Goal: Information Seeking & Learning: Find specific fact

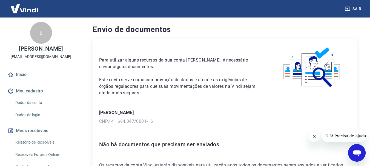
click at [35, 104] on link "Dados da conta" at bounding box center [44, 102] width 62 height 11
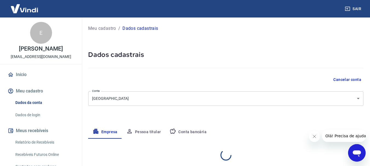
select select "PA"
select select "business"
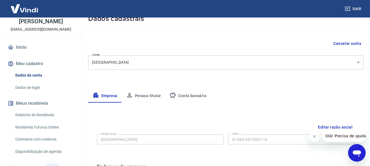
scroll to position [55, 0]
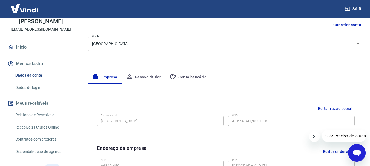
click at [21, 44] on link "Início" at bounding box center [41, 47] width 69 height 12
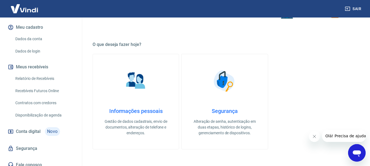
scroll to position [69, 0]
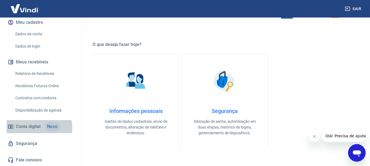
click at [35, 128] on span "Conta digital" at bounding box center [28, 127] width 25 height 8
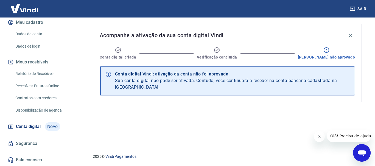
click at [338, 138] on span "Olá! Precisa de ajuda?" at bounding box center [351, 136] width 43 height 4
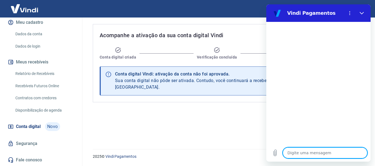
type textarea "o"
type textarea "x"
type textarea "oi"
type textarea "x"
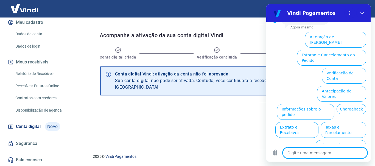
scroll to position [20, 0]
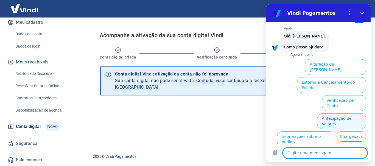
click at [329, 114] on button "Antecipação de Valores" at bounding box center [341, 122] width 49 height 16
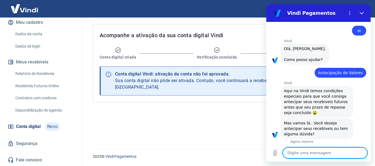
scroll to position [33, 0]
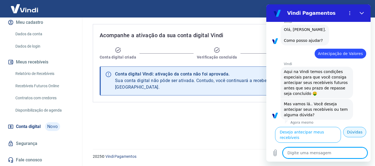
click at [347, 137] on button "Dúvidas" at bounding box center [354, 132] width 23 height 10
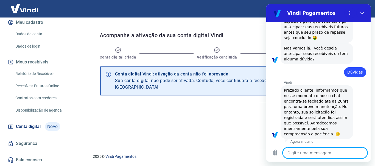
type textarea "x"
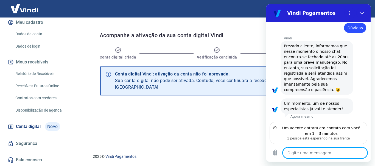
scroll to position [127, 0]
click at [299, 152] on textarea at bounding box center [324, 153] width 84 height 11
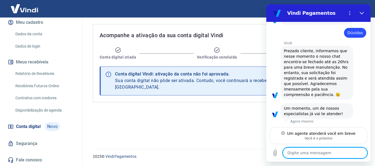
type textarea "B"
type textarea "x"
type textarea "Bo"
type textarea "x"
type textarea "Bom"
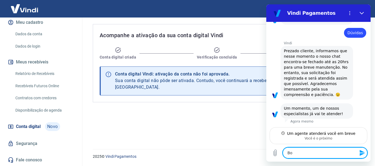
type textarea "x"
type textarea "Bom"
type textarea "x"
type textarea "Bom d"
type textarea "x"
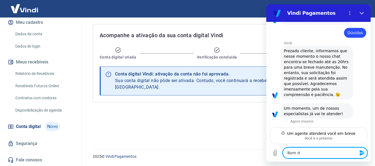
type textarea "Bom di"
type textarea "x"
type textarea "Bom dia"
type textarea "x"
type textarea "Bom dia"
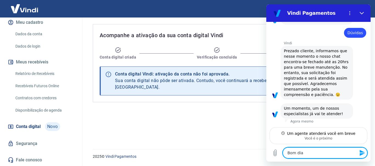
type textarea "x"
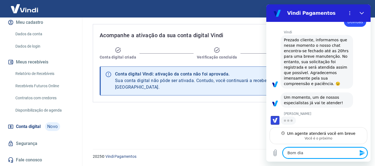
type textarea "Bom dia ,"
type textarea "x"
type textarea "Bom dia ,"
type textarea "x"
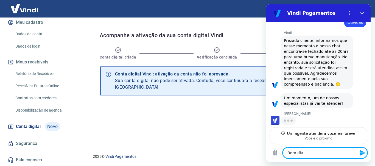
type textarea "Bom dia , R"
type textarea "x"
type textarea "Bom dia ,"
type textarea "x"
type textarea "Bom dia ,"
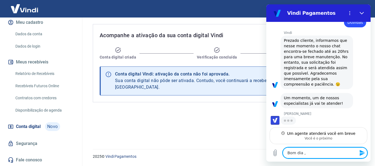
type textarea "x"
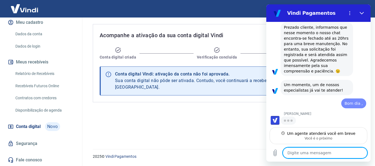
type textarea "x"
type textarea "r"
type textarea "x"
type textarea "re"
type textarea "x"
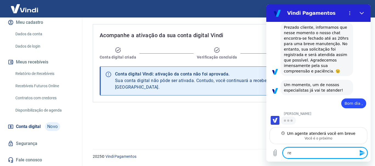
type textarea "rec"
type textarea "x"
type textarea "rece"
type textarea "x"
type textarea "receb"
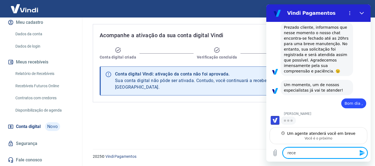
type textarea "x"
type textarea "recebi"
type textarea "x"
type textarea "recebi"
type textarea "x"
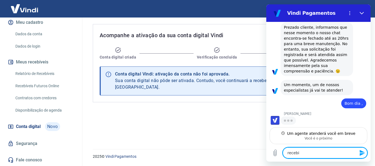
type textarea "recebi m"
type textarea "x"
type textarea "recebi me"
type textarea "x"
type textarea "recebi meu"
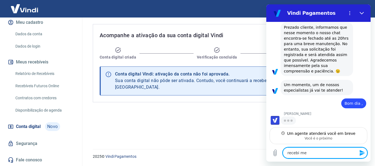
type textarea "x"
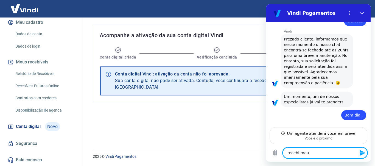
type textarea "recebi me"
type textarea "x"
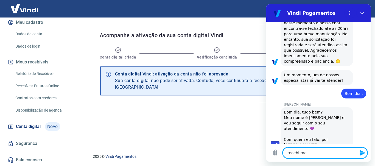
type textarea "recebi m"
type textarea "x"
type textarea "recebi"
type textarea "x"
type textarea "recebi"
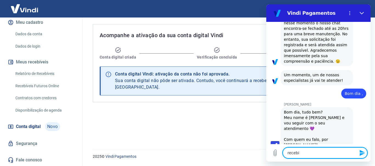
type textarea "x"
type textarea "receb"
type textarea "x"
type textarea "rece"
type textarea "x"
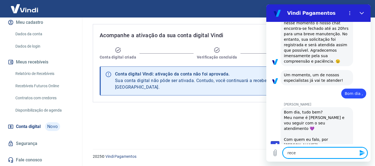
type textarea "rec"
type textarea "x"
type textarea "re"
type textarea "x"
type textarea "r"
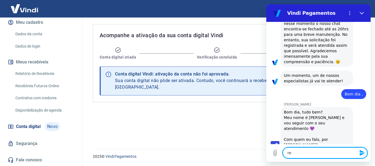
type textarea "x"
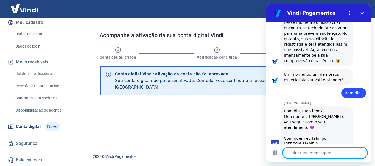
type textarea "T"
type textarea "x"
type textarea "TE"
type textarea "x"
type textarea "TEN"
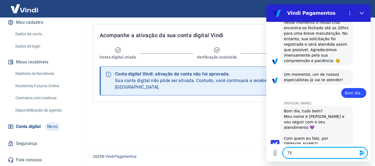
type textarea "x"
type textarea "TENH"
type textarea "x"
type textarea "TENHO"
type textarea "x"
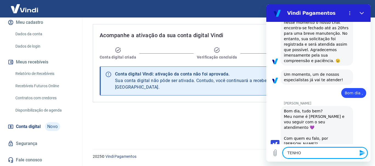
type textarea "TENHO"
type textarea "x"
type textarea "TENHO"
type textarea "x"
type textarea "TENH"
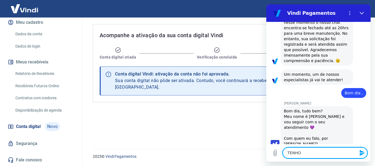
type textarea "x"
type textarea "TEN"
type textarea "x"
type textarea "TE"
type textarea "x"
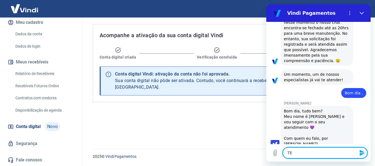
type textarea "T"
type textarea "x"
type textarea "t"
type textarea "x"
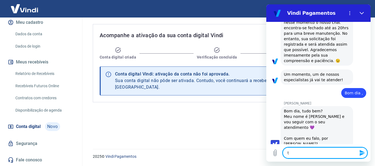
type textarea "te"
type textarea "x"
type textarea "ten"
type textarea "x"
type textarea "tenh"
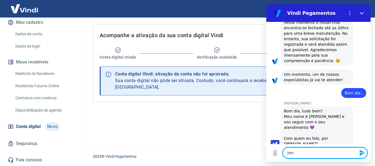
type textarea "x"
type textarea "tenho"
type textarea "x"
type textarea "tenho"
type textarea "x"
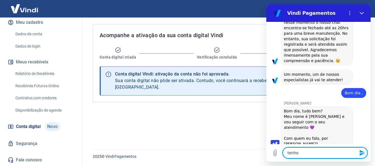
type textarea "tenho r"
type textarea "x"
type textarea "tenho re"
type textarea "x"
type textarea "tenho rec"
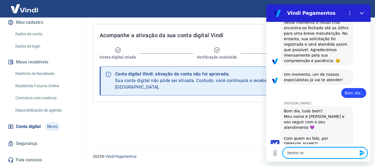
type textarea "x"
type textarea "tenho rece"
type textarea "x"
type textarea "tenho receb"
type textarea "x"
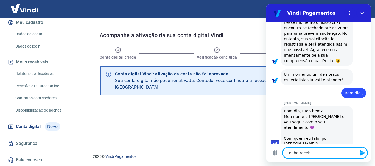
type textarea "tenho recebi"
type textarea "x"
type textarea "tenho recebiv"
type textarea "x"
type textarea "tenho recebive"
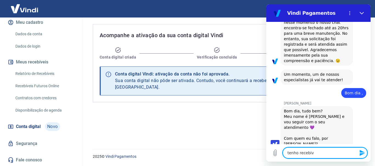
type textarea "x"
type textarea "tenho recebivei"
type textarea "x"
type textarea "tenho recebiveis"
type textarea "x"
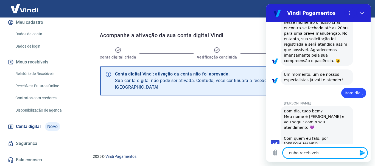
type textarea "tenho recebiveis"
type textarea "x"
type textarea "tenho recebiveis g"
type textarea "x"
type textarea "tenho recebiveis go"
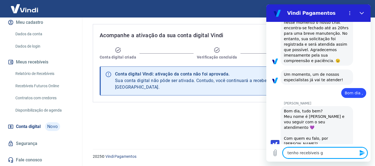
type textarea "x"
type textarea "tenho recebiveis gos"
type textarea "x"
type textarea "tenho recebiveis gost"
type textarea "x"
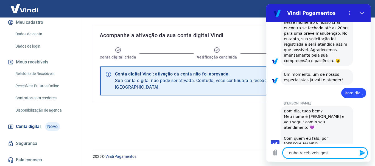
type textarea "tenho recebiveis gostr"
type textarea "x"
type textarea "tenho recebiveis gostri"
type textarea "x"
type textarea "tenho recebiveis gostria"
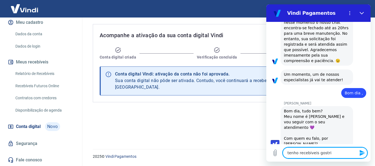
type textarea "x"
type textarea "tenho recebiveis gostria"
type textarea "x"
type textarea "tenho recebiveis gostria d"
type textarea "x"
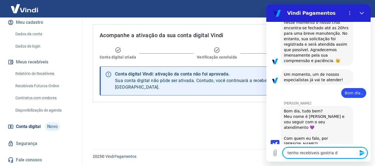
type textarea "tenho recebiveis gostria de"
type textarea "x"
type textarea "tenho recebiveis gostria de"
type textarea "x"
type textarea "tenho recebiveis gostria de s"
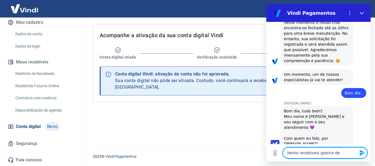
type textarea "x"
type textarea "tenho recebiveis gostria de sa"
type textarea "x"
type textarea "tenho recebiveis gostria de sab"
type textarea "x"
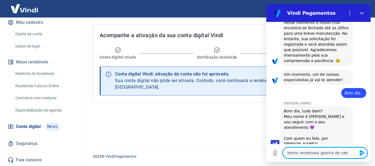
type textarea "tenho recebiveis gostria de sabe"
type textarea "x"
type textarea "tenho recebiveis gostria de saber"
type textarea "x"
type textarea "tenho recebiveis gostria de saber"
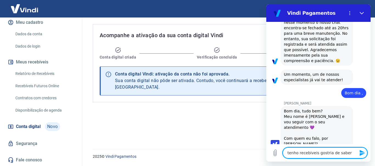
type textarea "x"
type textarea "tenho recebiveis gostria de saber c"
type textarea "x"
type textarea "tenho recebiveis gostria de saber co"
type textarea "x"
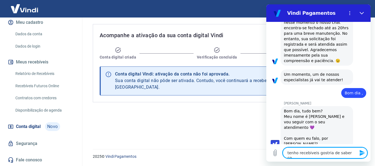
type textarea "tenho recebiveis gostria de saber com"
type textarea "x"
type textarea "tenho recebiveis gostria de saber como"
type textarea "x"
type textarea "tenho recebiveis gostria de saber como"
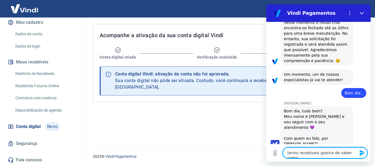
type textarea "x"
type textarea "tenho recebiveis gostria de saber como f"
type textarea "x"
type textarea "tenho recebiveis gostria de saber como fa"
type textarea "x"
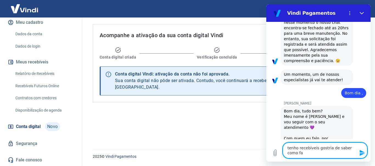
type textarea "tenho recebiveis gostria de saber como faç"
type textarea "x"
type textarea "tenho recebiveis gostria de saber como faço"
type textarea "x"
type textarea "tenho recebiveis gostria de saber como faço"
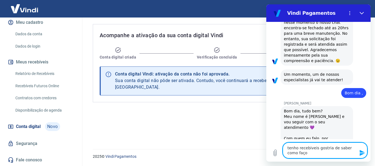
type textarea "x"
type textarea "tenho recebiveis gostria de saber como faço p"
type textarea "x"
type textarea "tenho recebiveis gostria de saber como faço pa"
type textarea "x"
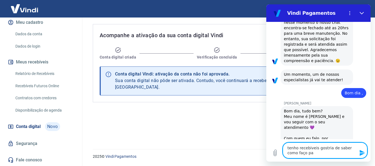
type textarea "tenho recebiveis gostria de saber como faço par"
type textarea "x"
type textarea "tenho recebiveis gostria de saber como faço para"
type textarea "x"
type textarea "tenho recebiveis gostria de saber como faço para"
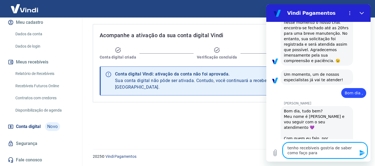
type textarea "x"
type textarea "tenho recebiveis gostria de saber como faço para t"
type textarea "x"
drag, startPoint x: 322, startPoint y: 150, endPoint x: 348, endPoint y: 152, distance: 25.6
click at [322, 150] on textarea "tenho recebiveis gostria de saber como faço para tansferir para outra conta ?" at bounding box center [324, 151] width 84 height 16
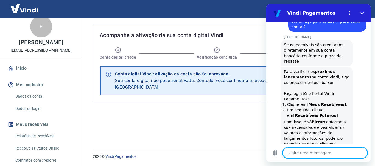
scroll to position [0, 0]
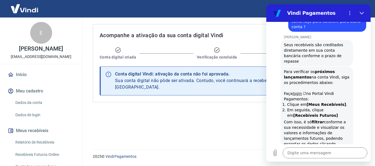
click at [296, 92] on link "login" at bounding box center [299, 94] width 14 height 4
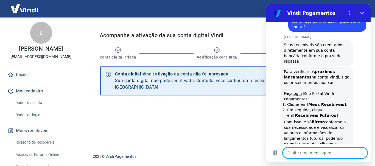
click at [298, 154] on textarea at bounding box center [324, 153] width 84 height 11
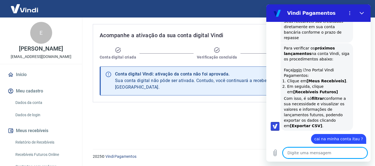
scroll to position [344, 0]
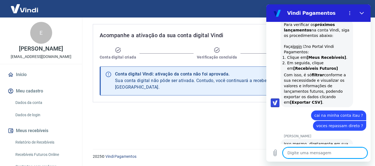
click at [291, 151] on textarea at bounding box center [324, 153] width 84 height 11
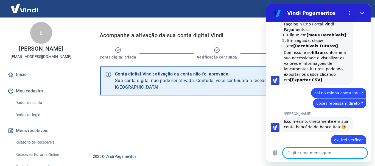
scroll to position [368, 0]
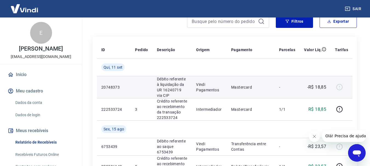
scroll to position [55, 0]
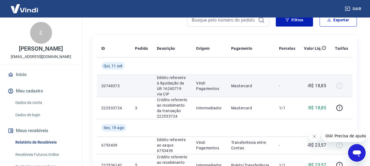
click at [340, 86] on div at bounding box center [341, 86] width 13 height 9
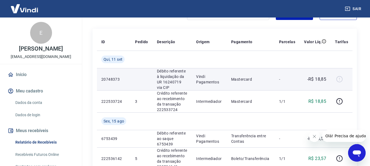
scroll to position [82, 0]
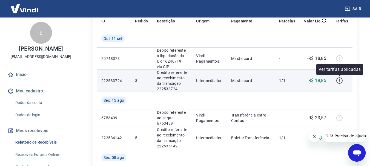
click at [337, 80] on icon "button" at bounding box center [339, 80] width 7 height 7
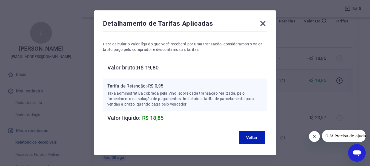
scroll to position [31, 0]
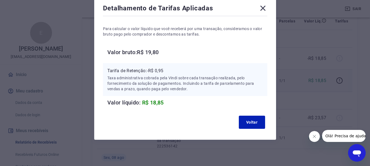
click at [261, 8] on icon at bounding box center [263, 8] width 9 height 9
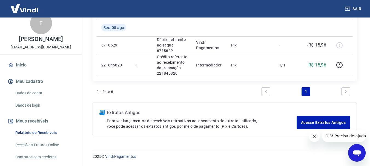
scroll to position [0, 0]
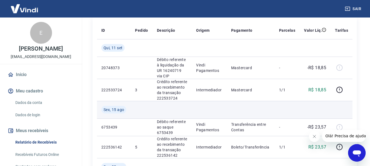
scroll to position [82, 0]
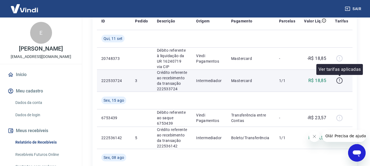
click at [339, 80] on icon "button" at bounding box center [339, 80] width 7 height 7
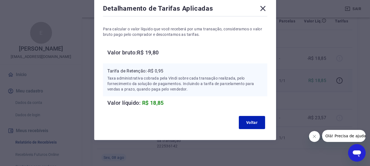
scroll to position [31, 0]
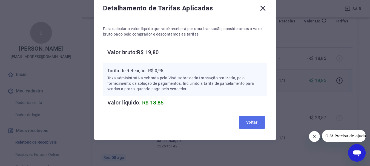
click at [249, 122] on button "Voltar" at bounding box center [252, 122] width 26 height 13
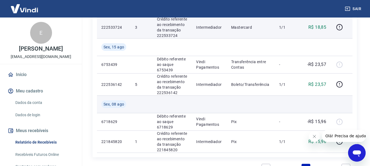
scroll to position [137, 0]
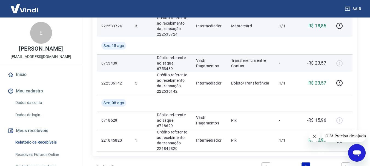
click at [241, 63] on p "Transferência entre Contas" at bounding box center [250, 63] width 39 height 11
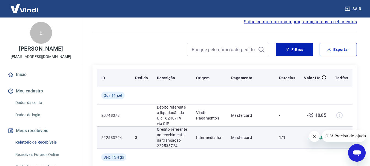
scroll to position [0, 0]
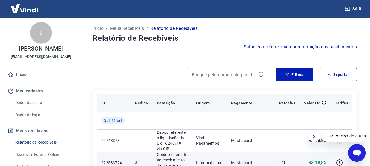
click at [172, 105] on p "Descrição" at bounding box center [166, 103] width 18 height 5
click at [199, 103] on p "Origem" at bounding box center [202, 103] width 13 height 5
click at [242, 103] on p "Pagamento" at bounding box center [241, 103] width 21 height 5
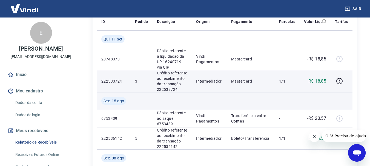
scroll to position [82, 0]
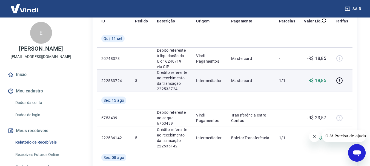
click at [21, 73] on link "Início" at bounding box center [41, 75] width 69 height 12
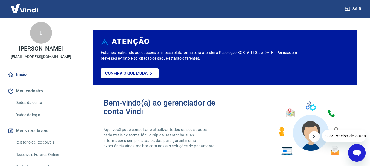
click at [316, 134] on button "Fechar mensagem da empresa" at bounding box center [314, 136] width 11 height 11
